Goal: Transaction & Acquisition: Purchase product/service

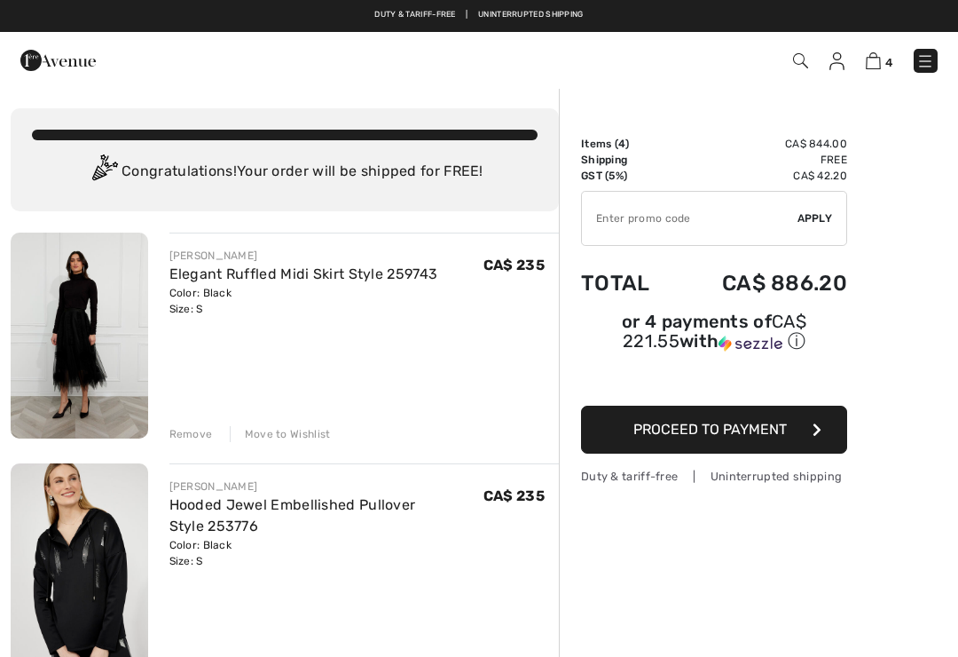
click at [732, 435] on span "Proceed to Payment" at bounding box center [711, 429] width 154 height 17
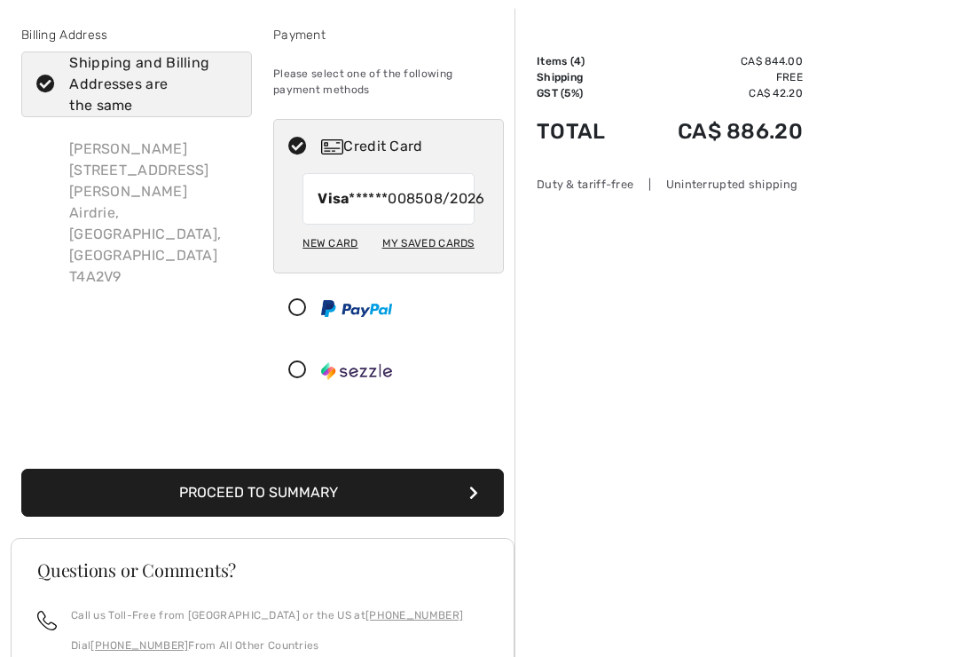
scroll to position [84, 0]
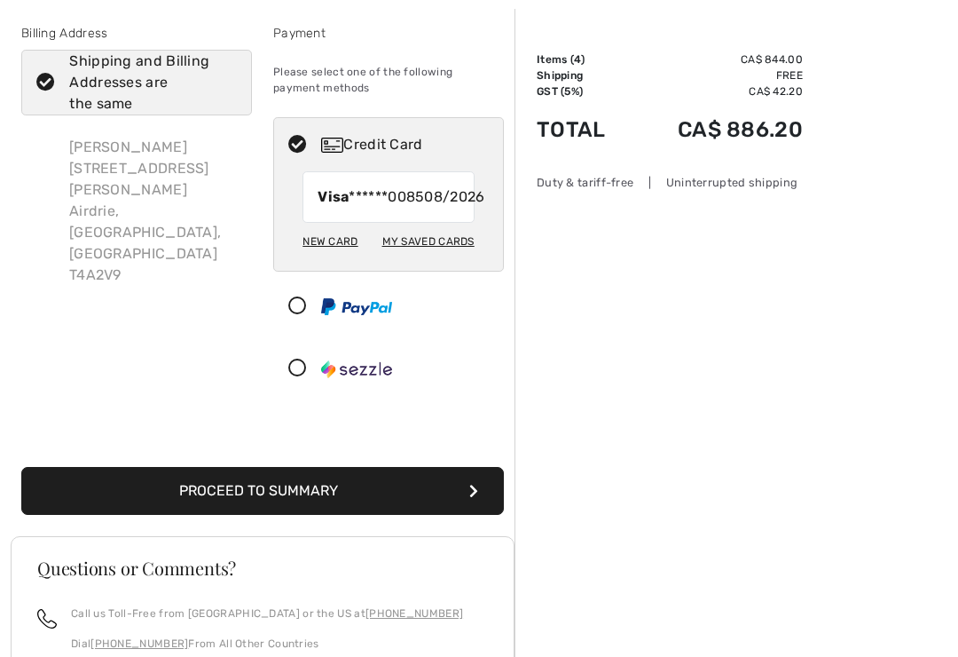
click at [392, 515] on button "Proceed to Summary" at bounding box center [262, 491] width 483 height 48
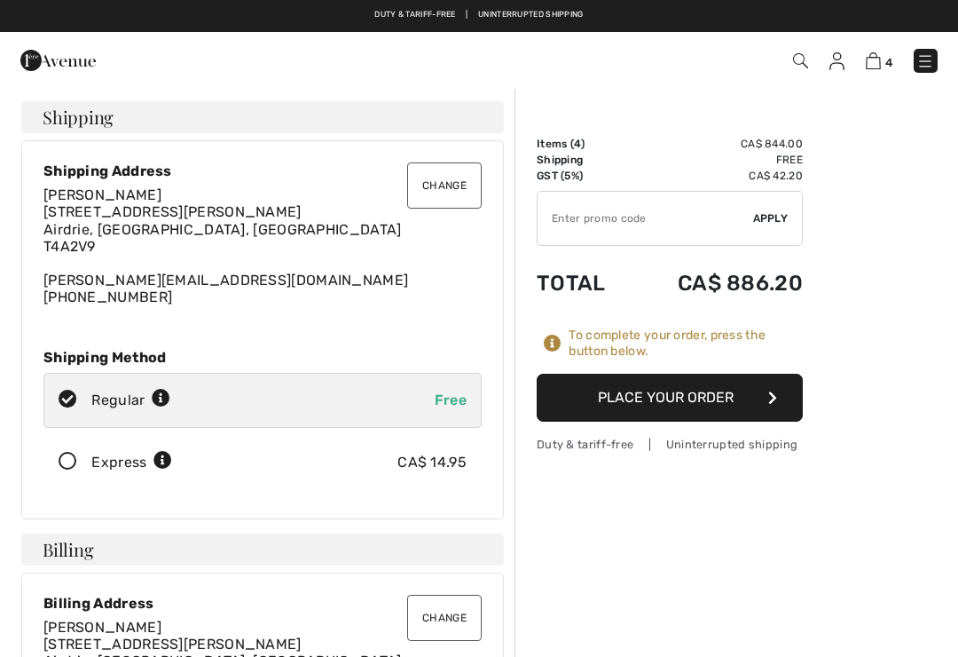
click at [65, 469] on icon at bounding box center [67, 462] width 47 height 19
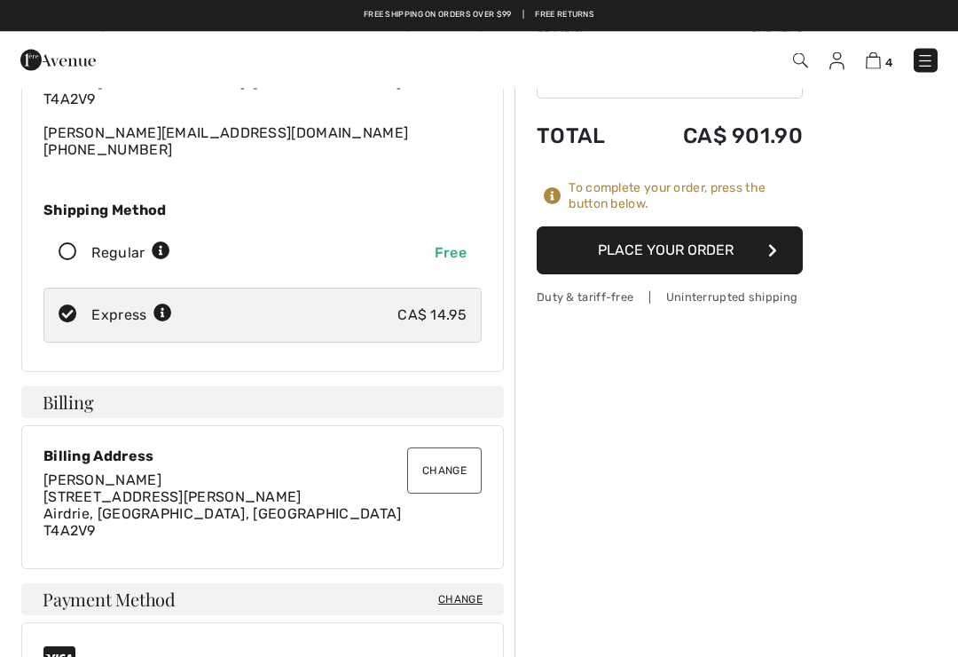
scroll to position [148, 0]
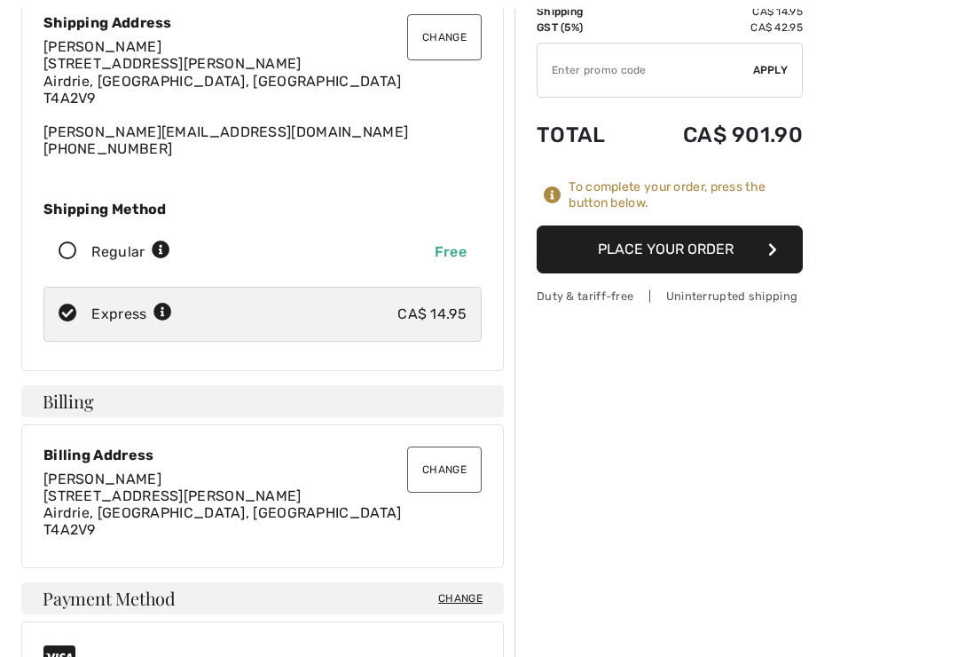
click at [699, 247] on button "Place Your Order" at bounding box center [670, 249] width 266 height 48
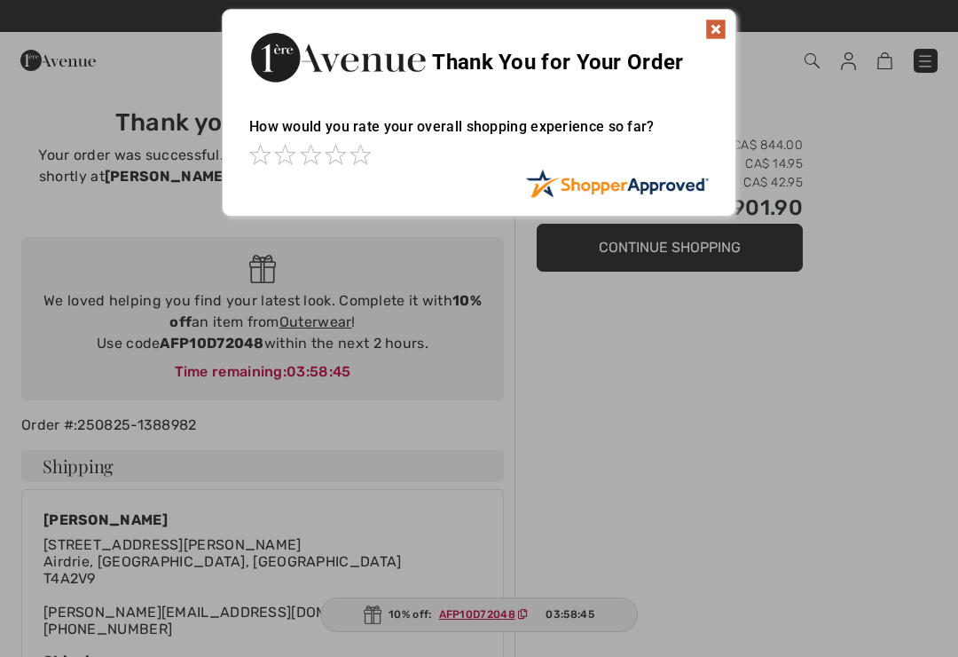
click at [703, 40] on div "Thank You for Your Order" at bounding box center [479, 55] width 513 height 91
click at [711, 43] on div "Thank You for Your Order" at bounding box center [479, 55] width 513 height 91
click at [717, 28] on img at bounding box center [715, 29] width 21 height 21
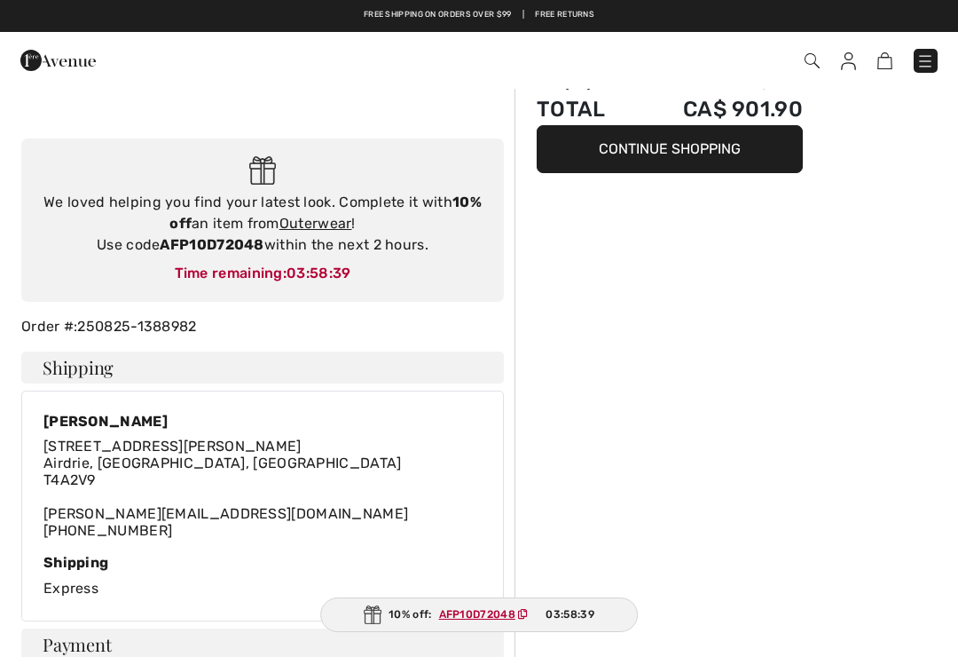
scroll to position [94, 0]
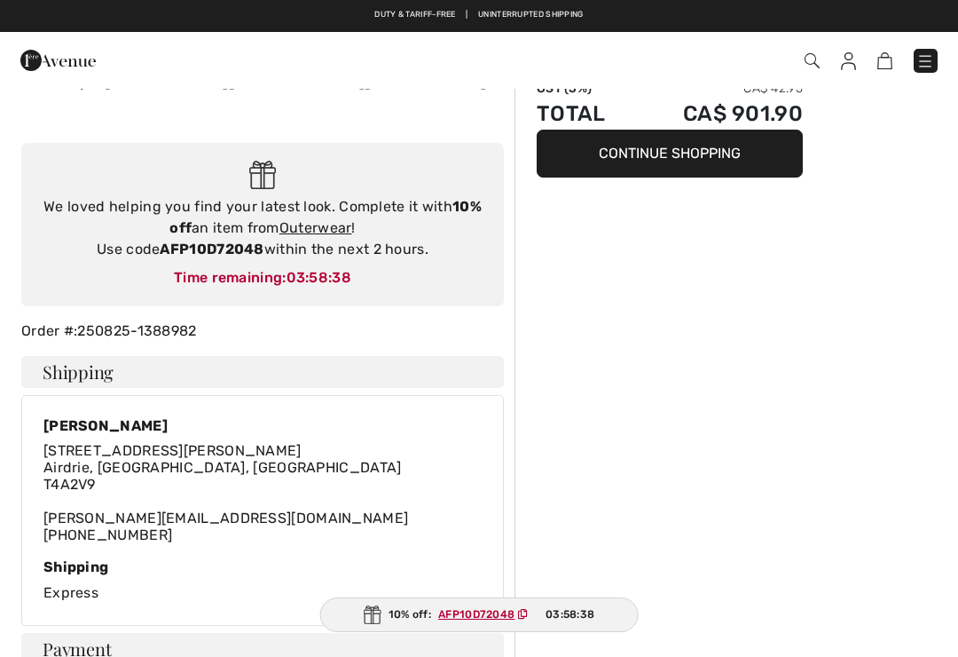
click at [697, 165] on button "Continue Shopping" at bounding box center [670, 154] width 266 height 48
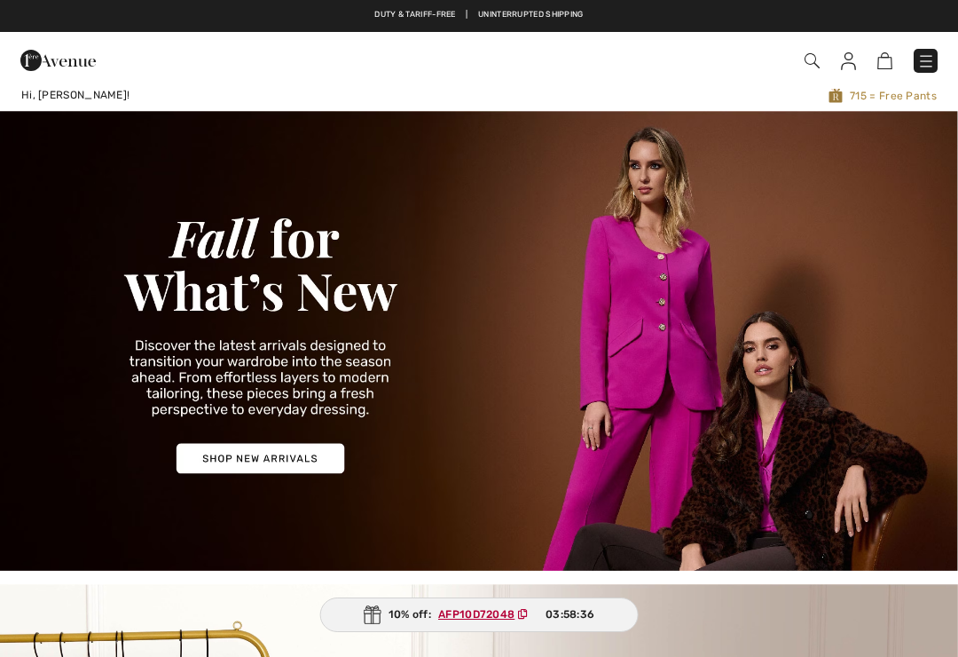
checkbox input "true"
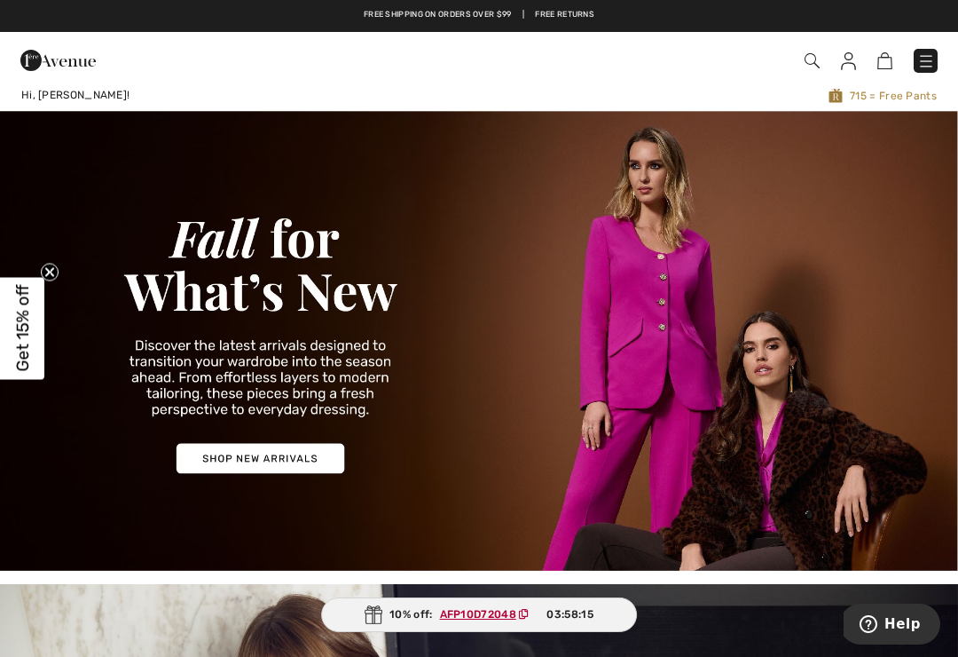
click at [852, 67] on img at bounding box center [848, 61] width 15 height 18
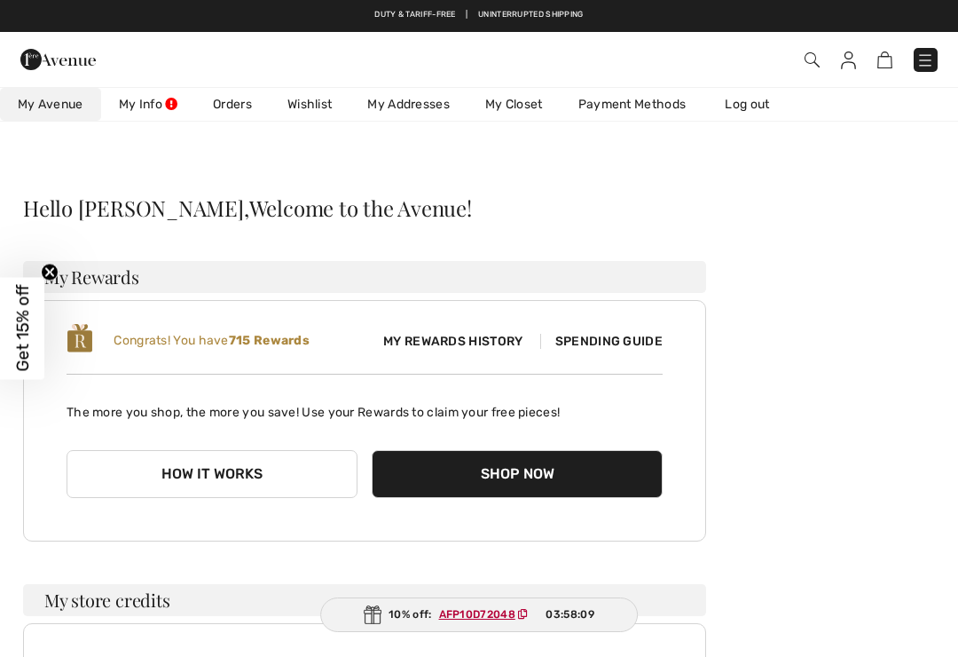
click at [854, 62] on img at bounding box center [848, 60] width 15 height 18
click at [754, 108] on link "Log out" at bounding box center [756, 104] width 98 height 33
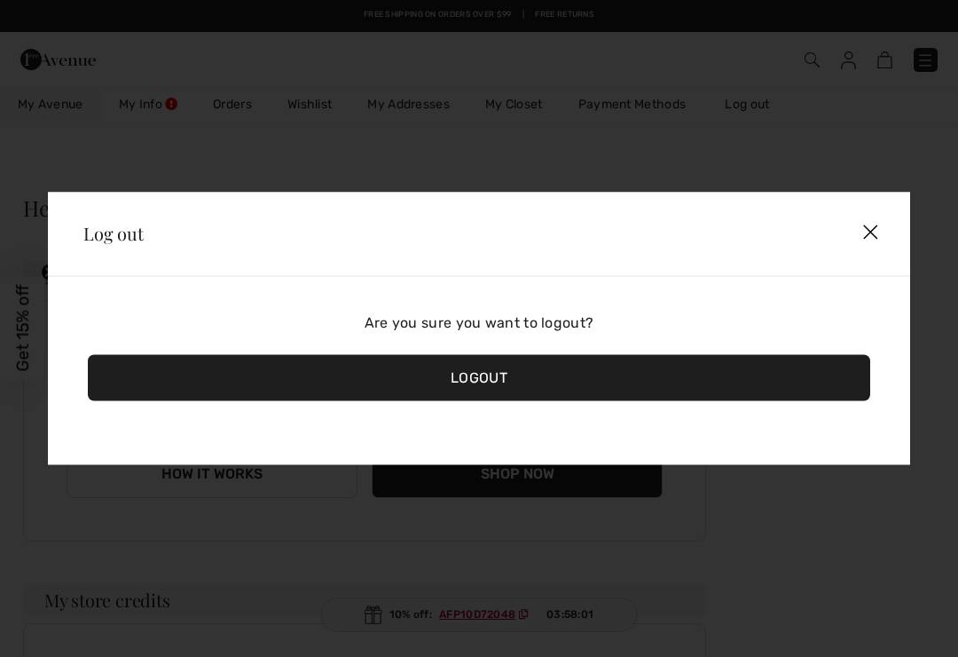
click at [524, 372] on div "Logout" at bounding box center [479, 378] width 783 height 46
